Goal: Register for event/course

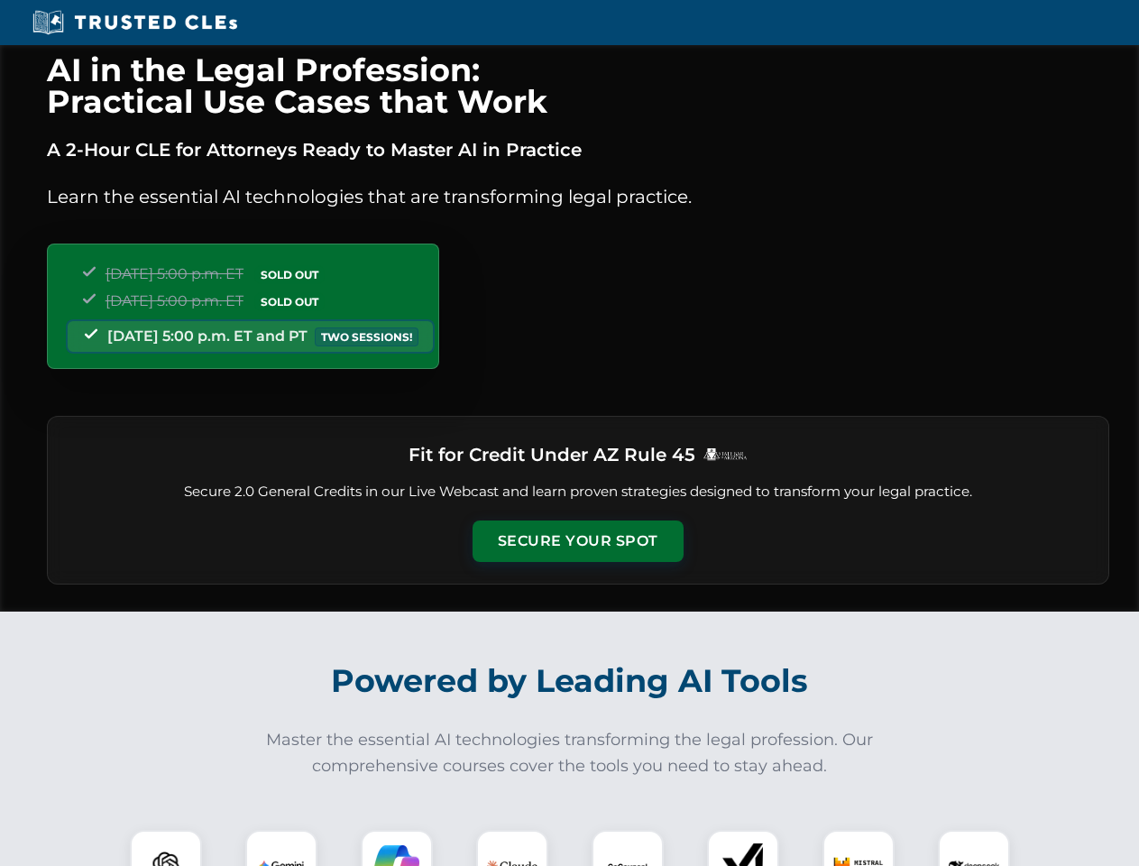
click at [577, 541] on button "Secure Your Spot" at bounding box center [578, 540] width 211 height 41
click at [166, 848] on img at bounding box center [166, 866] width 52 height 52
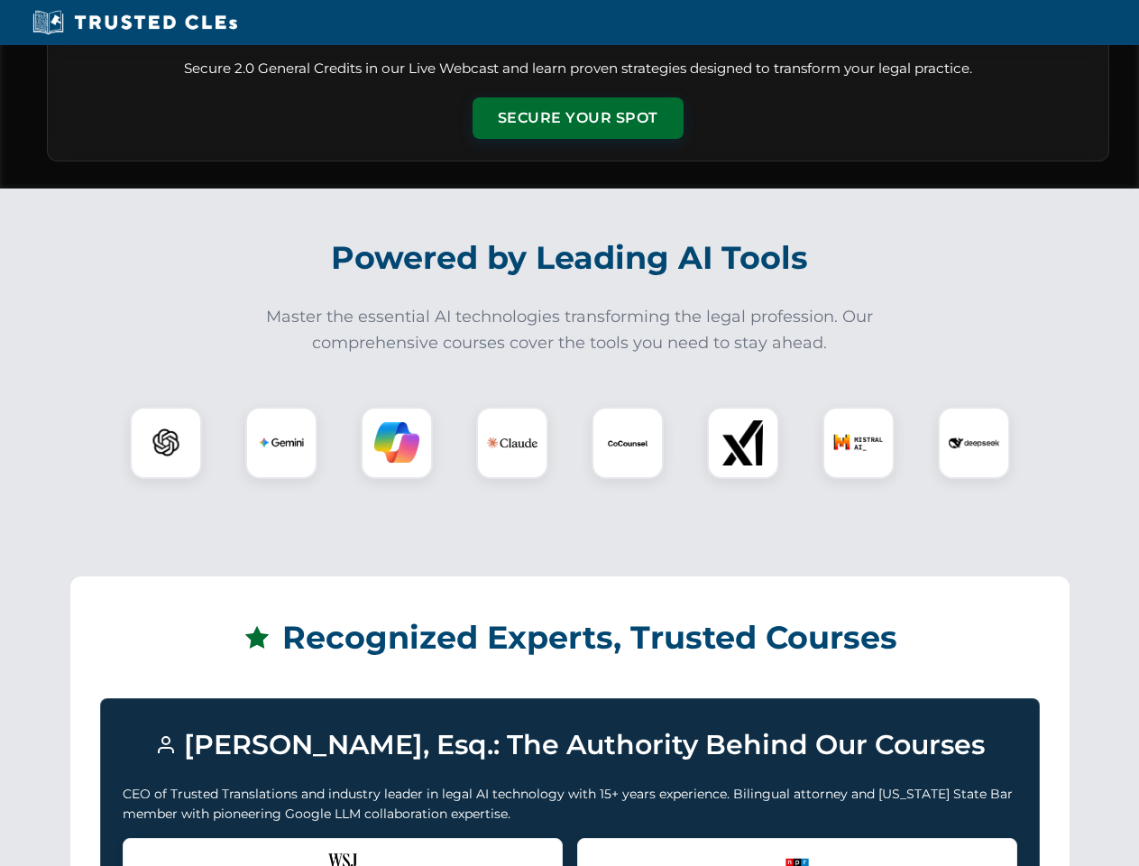
click at [281, 848] on div "Recognized by the WSJ [PERSON_NAME] was featured for his expertise in AI legal …" at bounding box center [343, 874] width 440 height 72
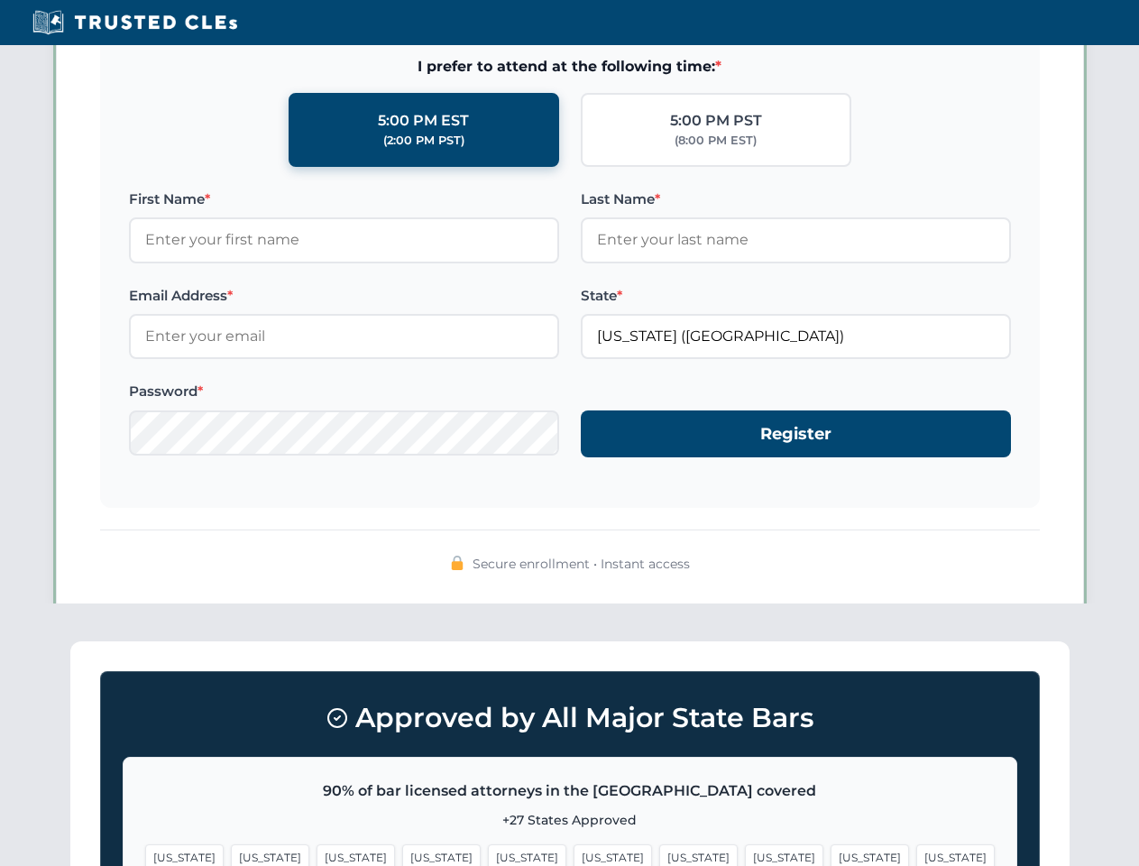
click at [659, 848] on span "[US_STATE]" at bounding box center [698, 857] width 78 height 26
click at [831, 848] on span "[US_STATE]" at bounding box center [870, 857] width 78 height 26
